Goal: Transaction & Acquisition: Purchase product/service

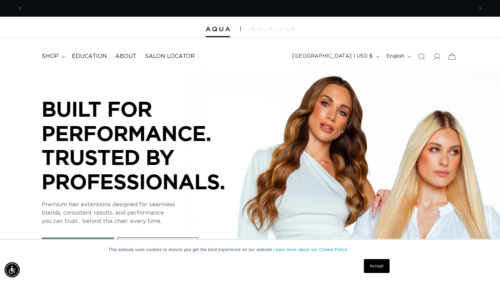
scroll to position [0, 451]
click at [437, 58] on icon at bounding box center [436, 56] width 7 height 7
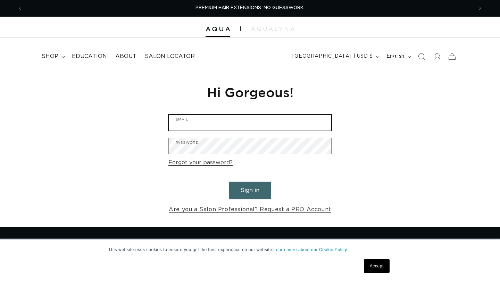
click at [269, 127] on input "Email" at bounding box center [250, 123] width 163 height 16
type input "[EMAIL_ADDRESS][DOMAIN_NAME]"
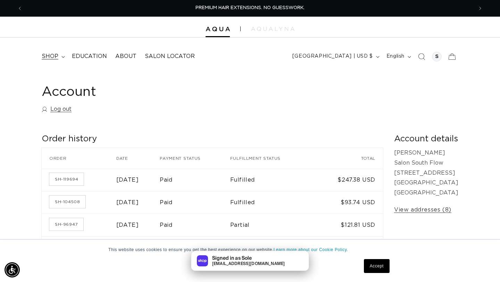
click at [55, 54] on span "shop" at bounding box center [50, 56] width 17 height 7
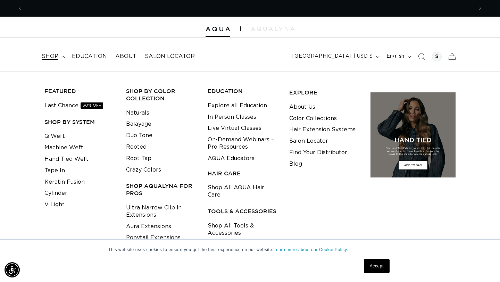
click at [57, 147] on link "Machine Weft" at bounding box center [63, 147] width 39 height 11
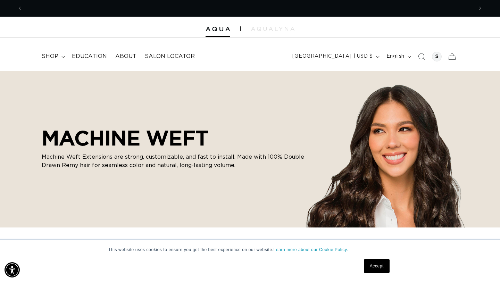
scroll to position [0, 902]
click at [58, 57] on summary "shop" at bounding box center [53, 57] width 30 height 16
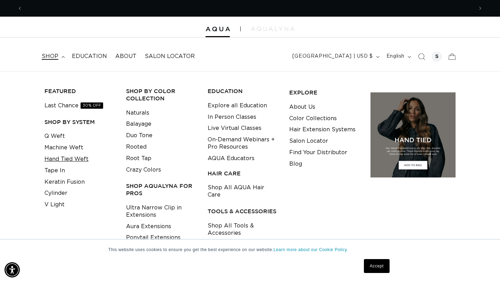
scroll to position [0, 451]
click at [65, 160] on link "Hand Tied Weft" at bounding box center [66, 158] width 44 height 11
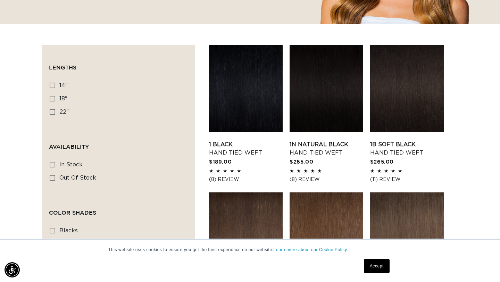
scroll to position [0, 902]
click at [52, 98] on icon at bounding box center [53, 99] width 6 height 6
click at [52, 98] on input "18" 18" (35 products)" at bounding box center [53, 99] width 6 height 6
checkbox input "true"
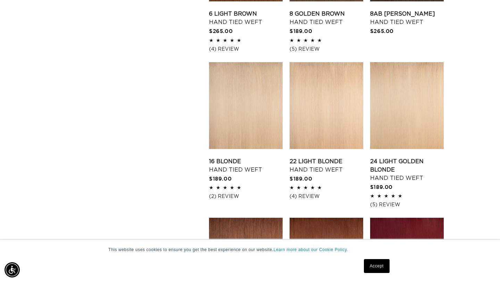
scroll to position [643, 0]
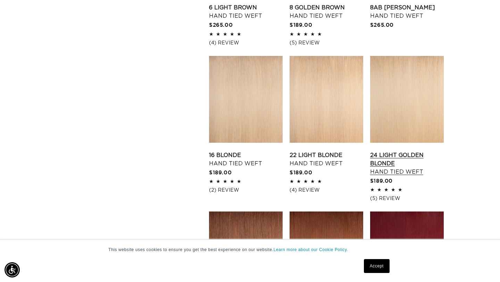
click at [395, 156] on link "24 Light Golden Blonde Hand Tied Weft" at bounding box center [407, 163] width 74 height 25
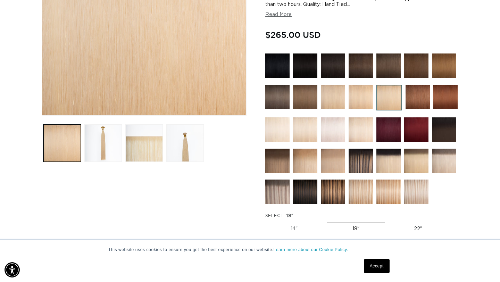
scroll to position [189, 0]
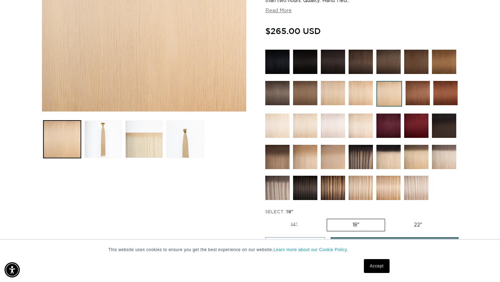
click at [390, 185] on img at bounding box center [388, 188] width 24 height 24
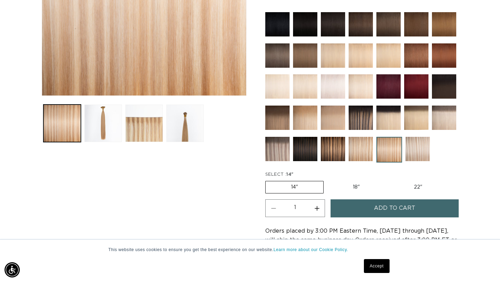
scroll to position [207, 0]
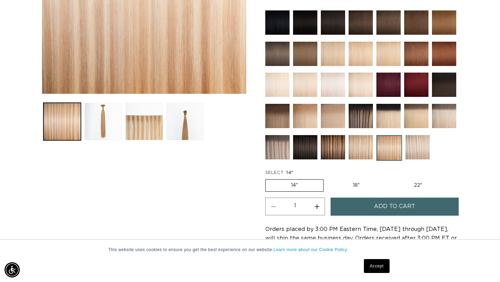
click at [354, 186] on label "18" Variant sold out or unavailable" at bounding box center [356, 186] width 58 height 12
click at [327, 178] on input "18" Variant sold out or unavailable" at bounding box center [327, 178] width 0 height 0
radio input "true"
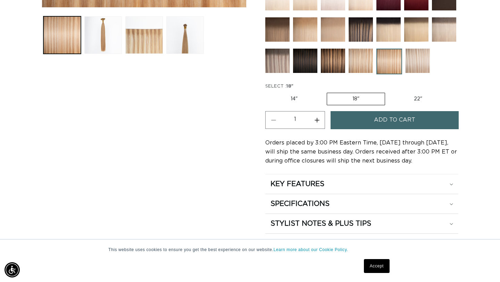
scroll to position [303, 0]
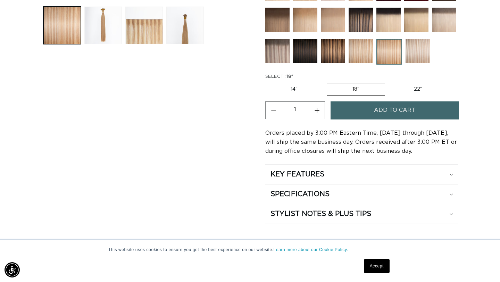
click at [378, 107] on span "Add to cart" at bounding box center [394, 110] width 41 height 18
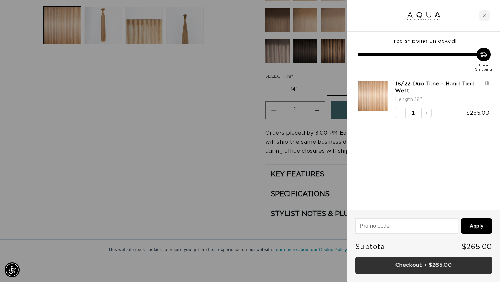
scroll to position [0, 0]
click at [380, 264] on link "Checkout • $265.00" at bounding box center [423, 266] width 137 height 18
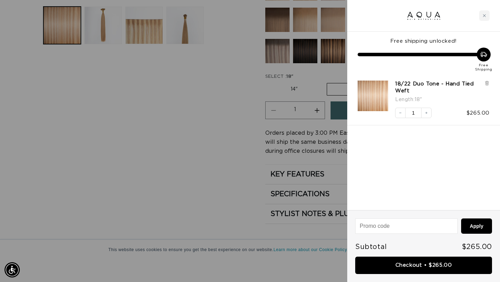
scroll to position [0, 902]
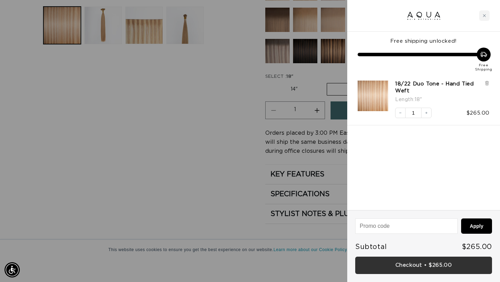
click at [395, 260] on link "Checkout • $265.00" at bounding box center [423, 266] width 137 height 18
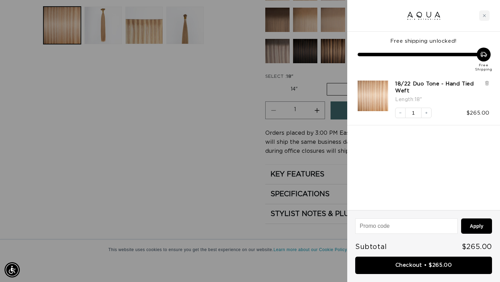
scroll to position [0, 451]
click at [420, 13] on img at bounding box center [424, 15] width 36 height 10
click at [480, 15] on div "Close cart" at bounding box center [484, 15] width 10 height 10
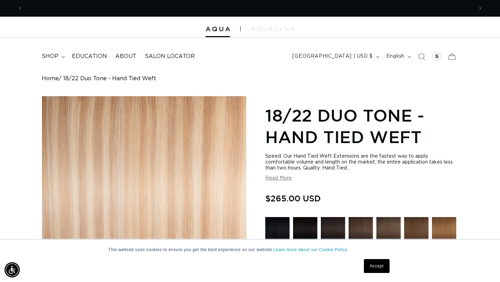
scroll to position [0, 902]
click at [45, 56] on span "shop" at bounding box center [50, 56] width 17 height 7
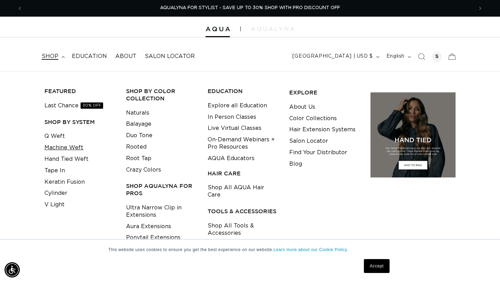
click at [63, 147] on link "Machine Weft" at bounding box center [63, 147] width 39 height 11
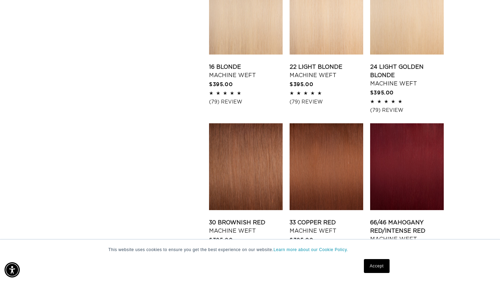
scroll to position [728, 0]
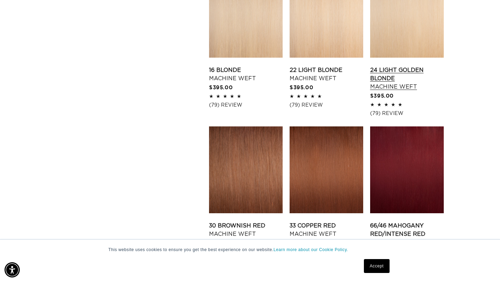
click at [396, 66] on link "24 Light Golden Blonde Machine Weft" at bounding box center [407, 78] width 74 height 25
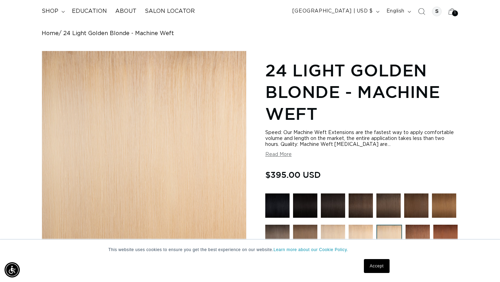
scroll to position [0, 902]
